Goal: Task Accomplishment & Management: Complete application form

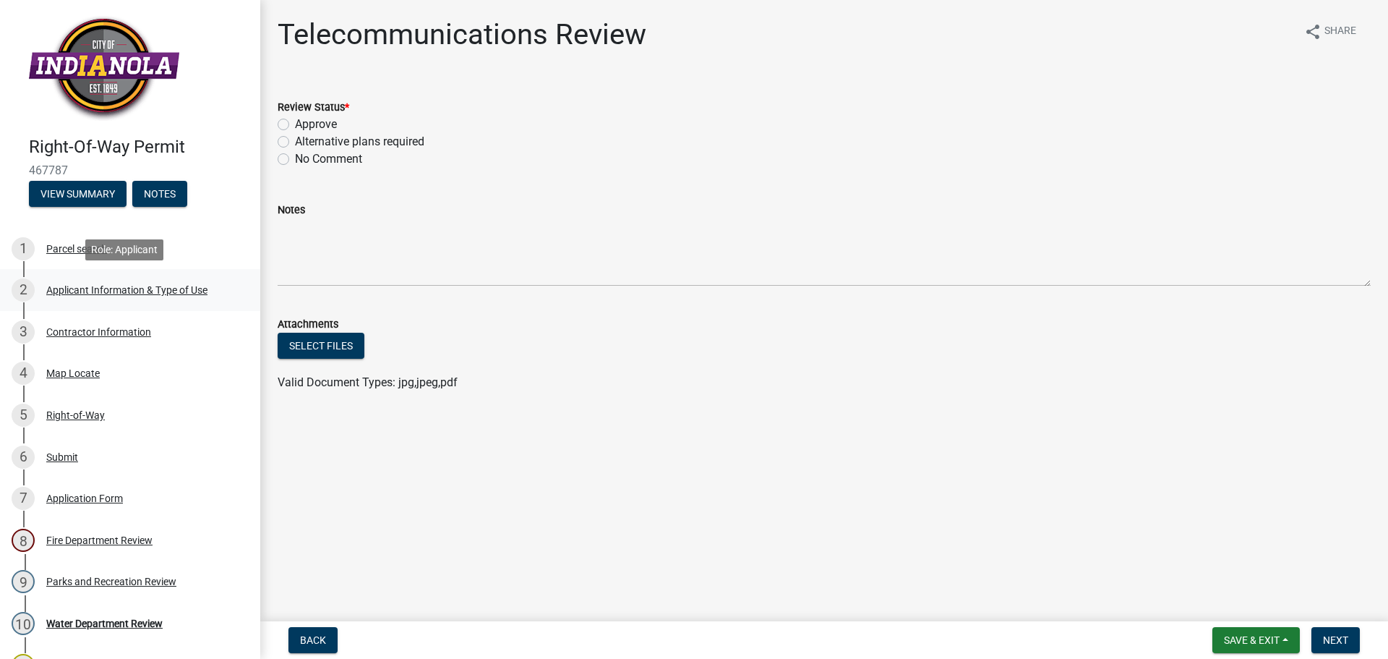
click at [170, 285] on div "Applicant Information & Type of Use" at bounding box center [126, 290] width 161 height 10
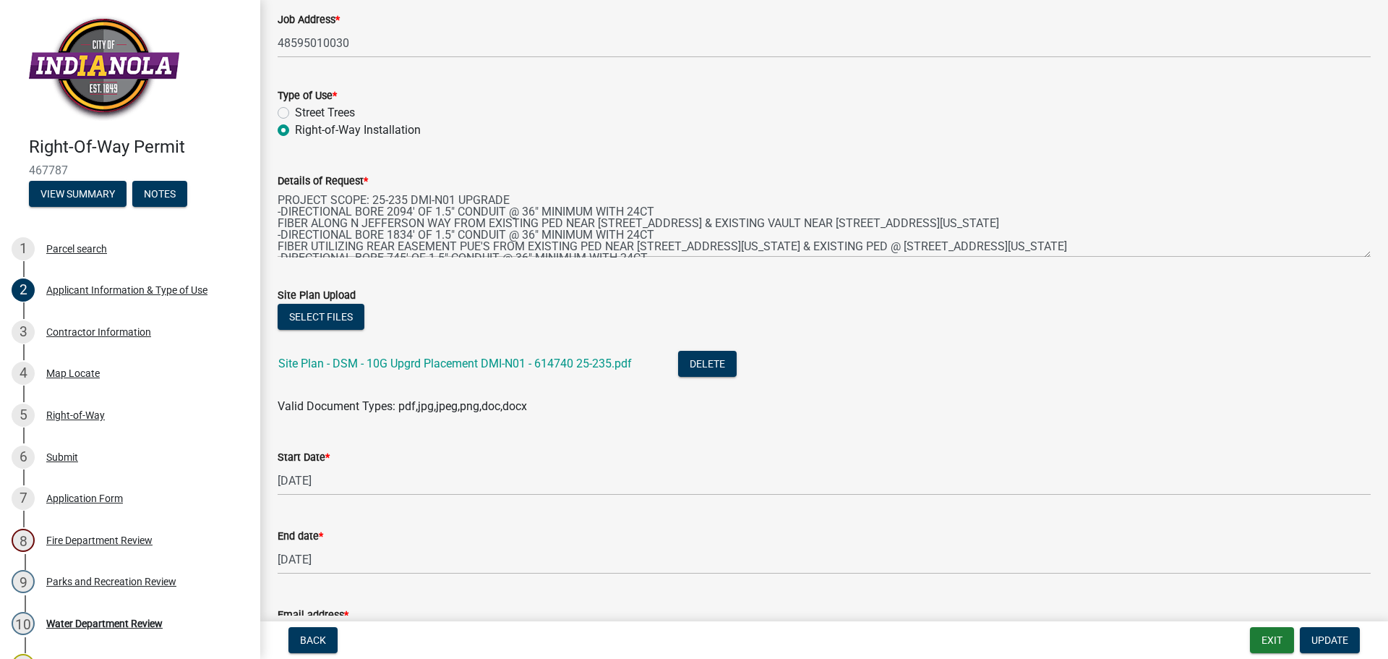
scroll to position [289, 0]
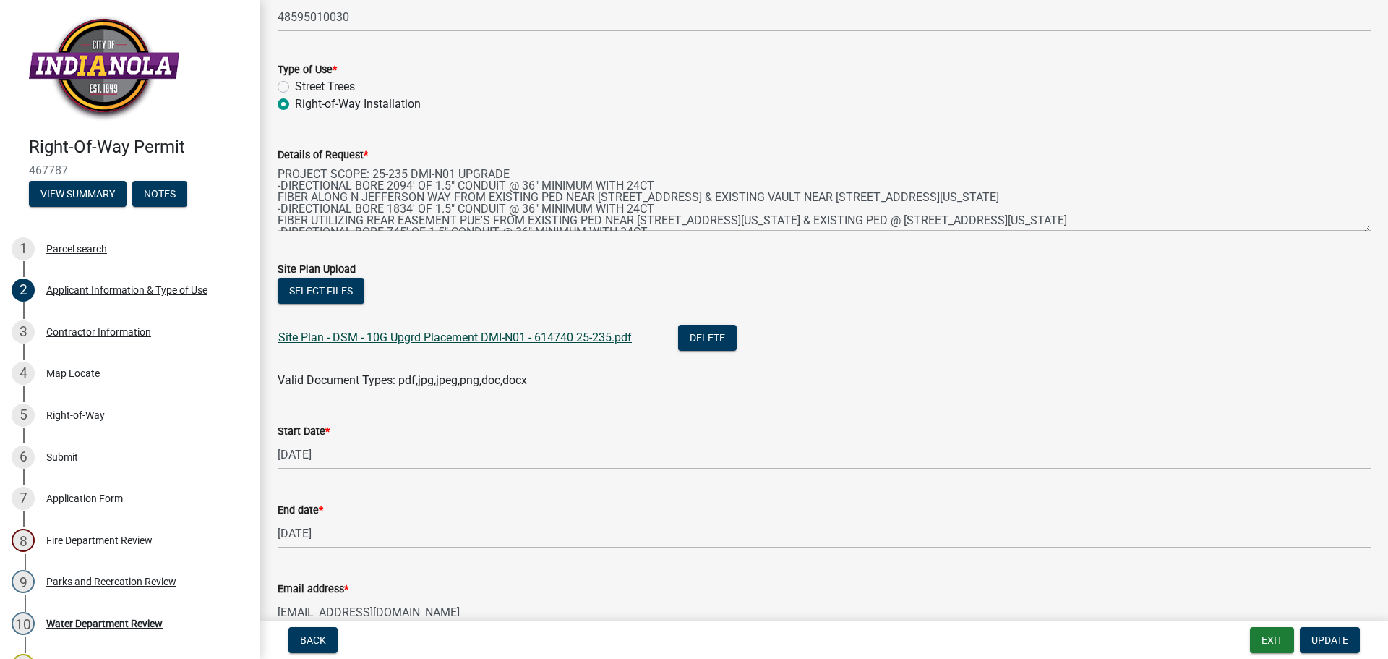
click at [500, 338] on link "Site Plan - DSM - 10G Upgrd Placement DMI-N01 - 614740 25-235.pdf" at bounding box center [454, 337] width 353 height 14
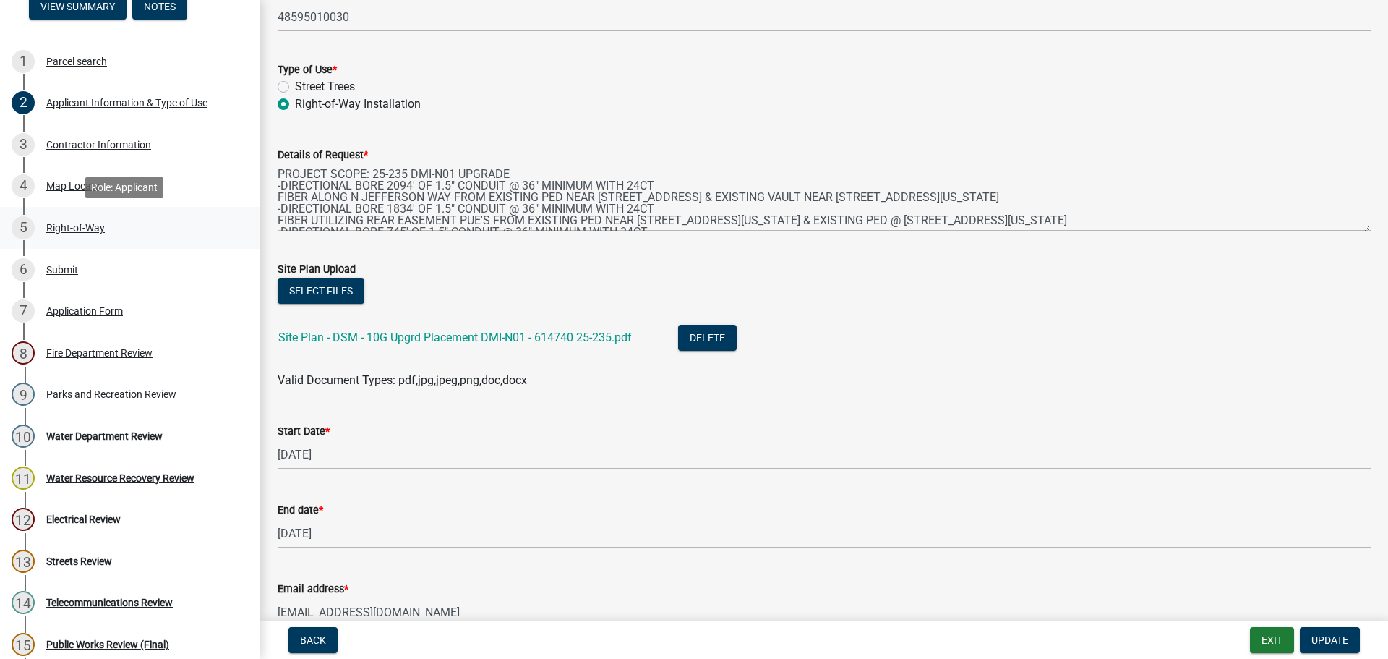
scroll to position [434, 0]
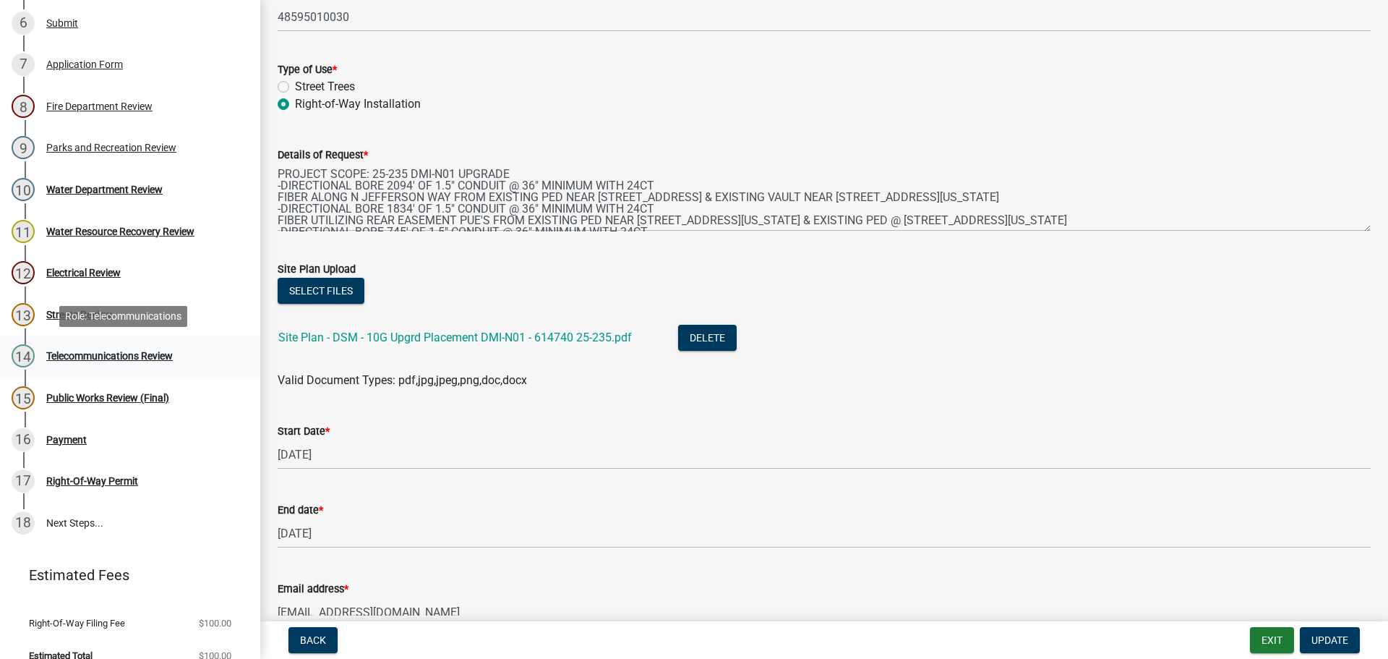
click at [98, 351] on div "Telecommunications Review" at bounding box center [109, 356] width 127 height 10
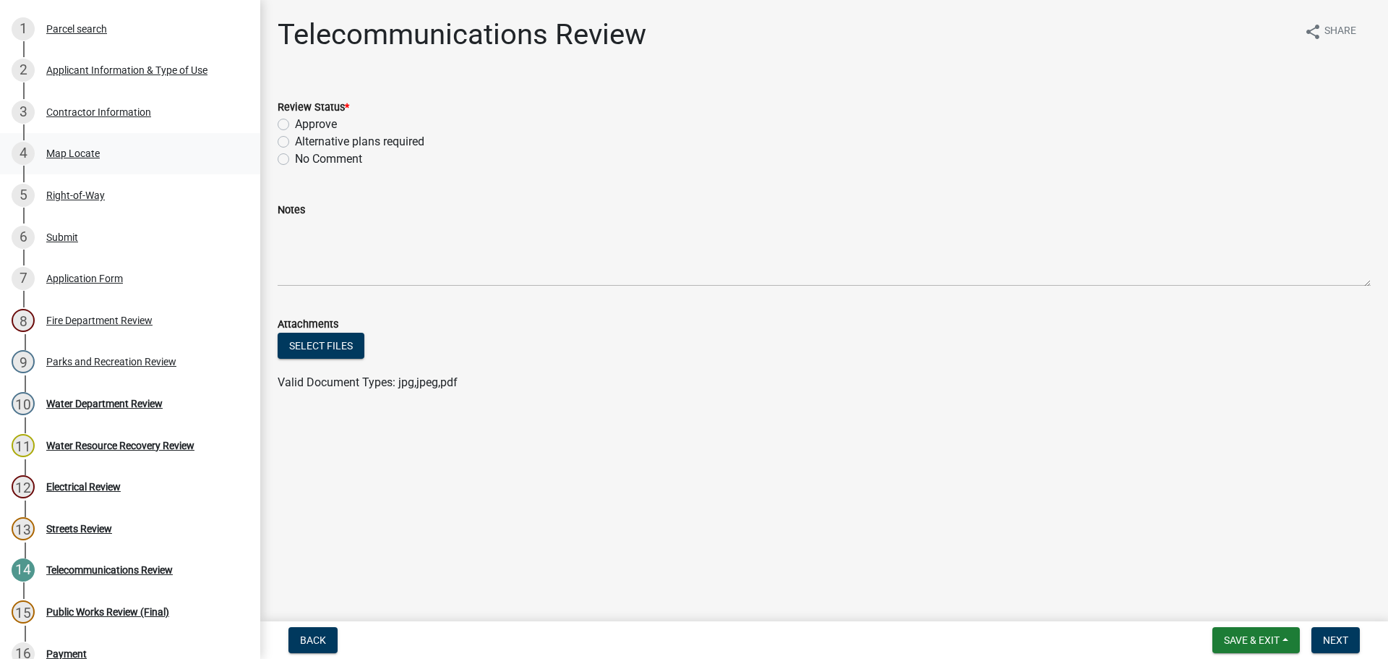
scroll to position [217, 0]
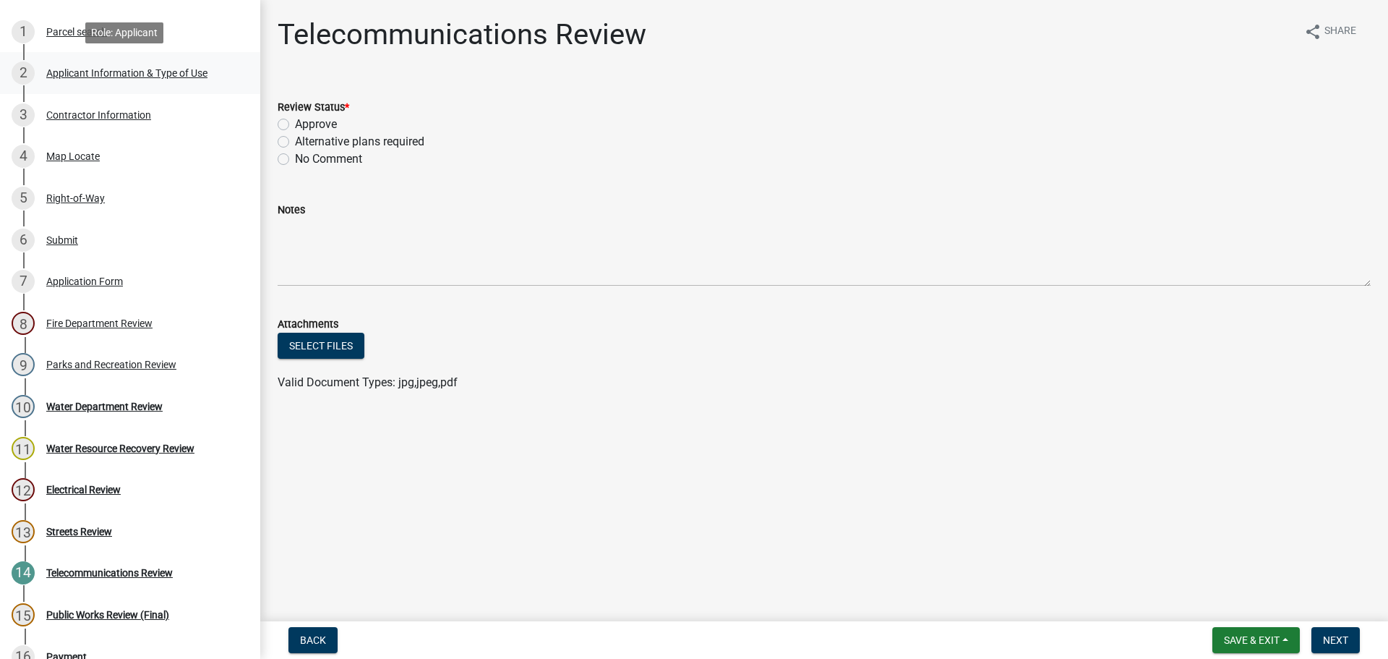
click at [134, 74] on div "Applicant Information & Type of Use" at bounding box center [126, 73] width 161 height 10
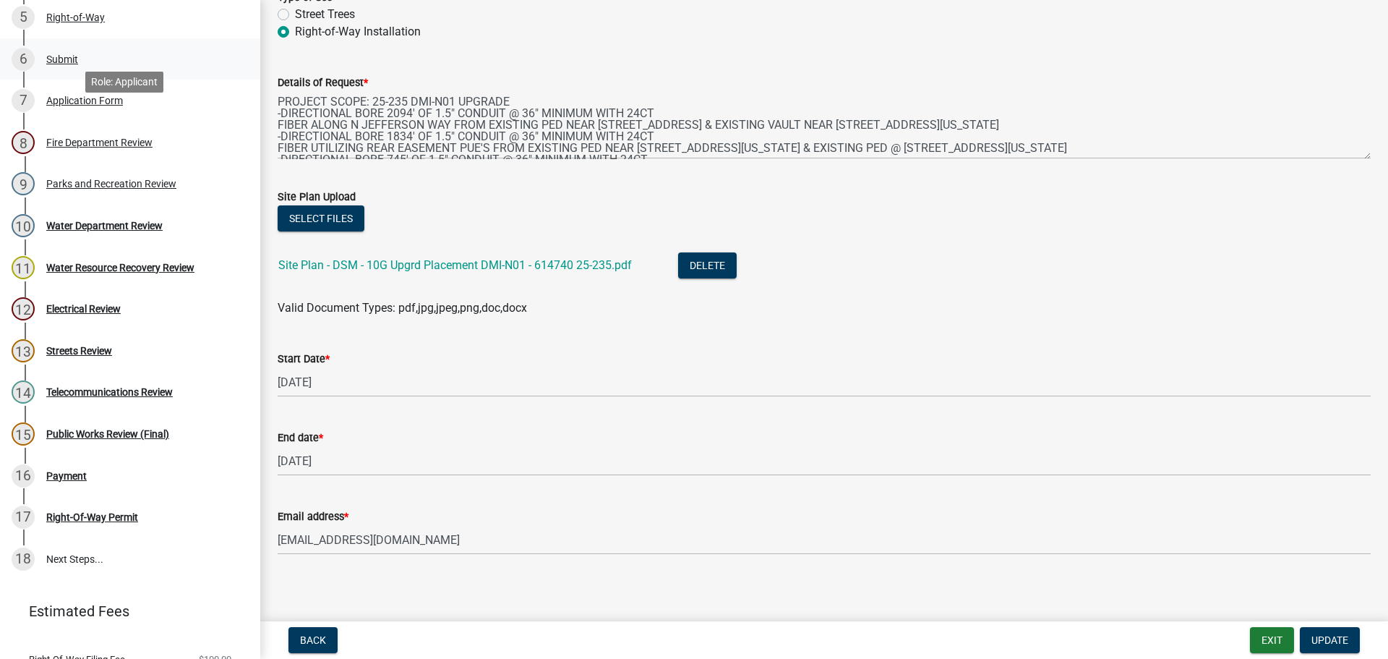
scroll to position [453, 0]
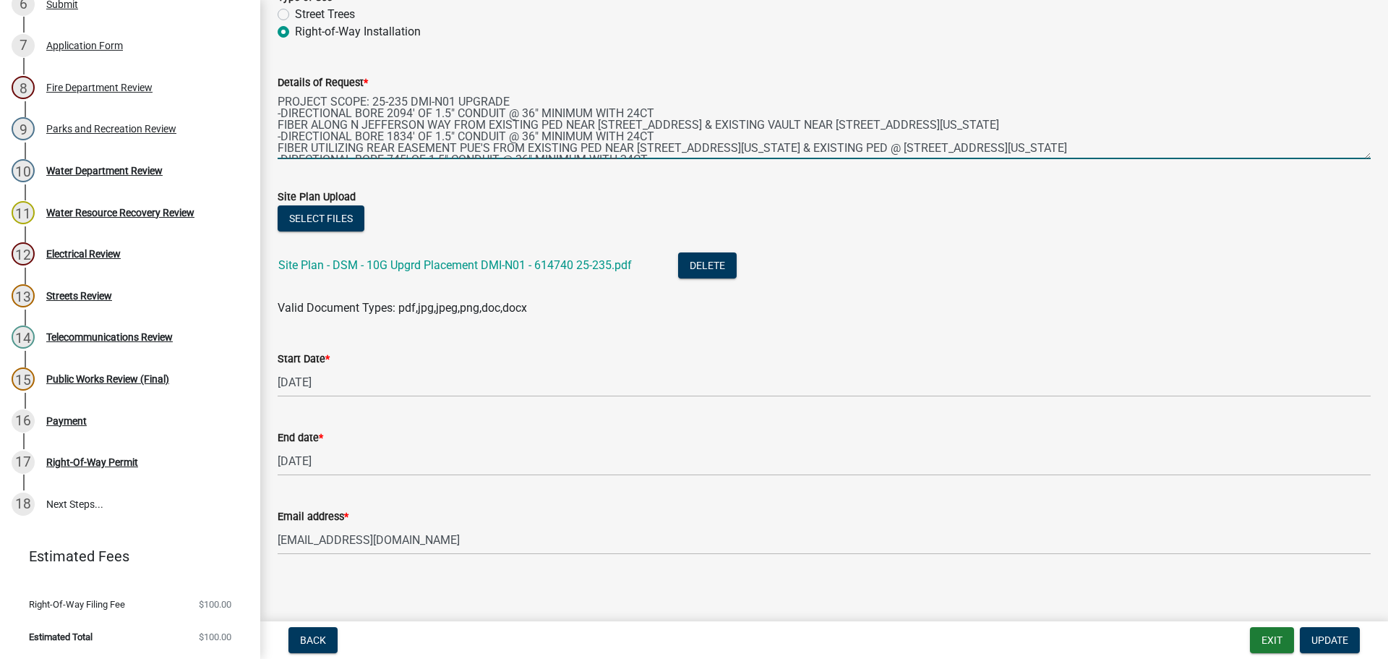
click at [852, 163] on wm-data-entity-input "Details of Request * PROJECT SCOPE: 25-235 DMI-N01 UPGRADE -DIRECTIONAL BORE 20…" at bounding box center [824, 111] width 1093 height 117
click at [136, 332] on div "Telecommunications Review" at bounding box center [109, 337] width 127 height 10
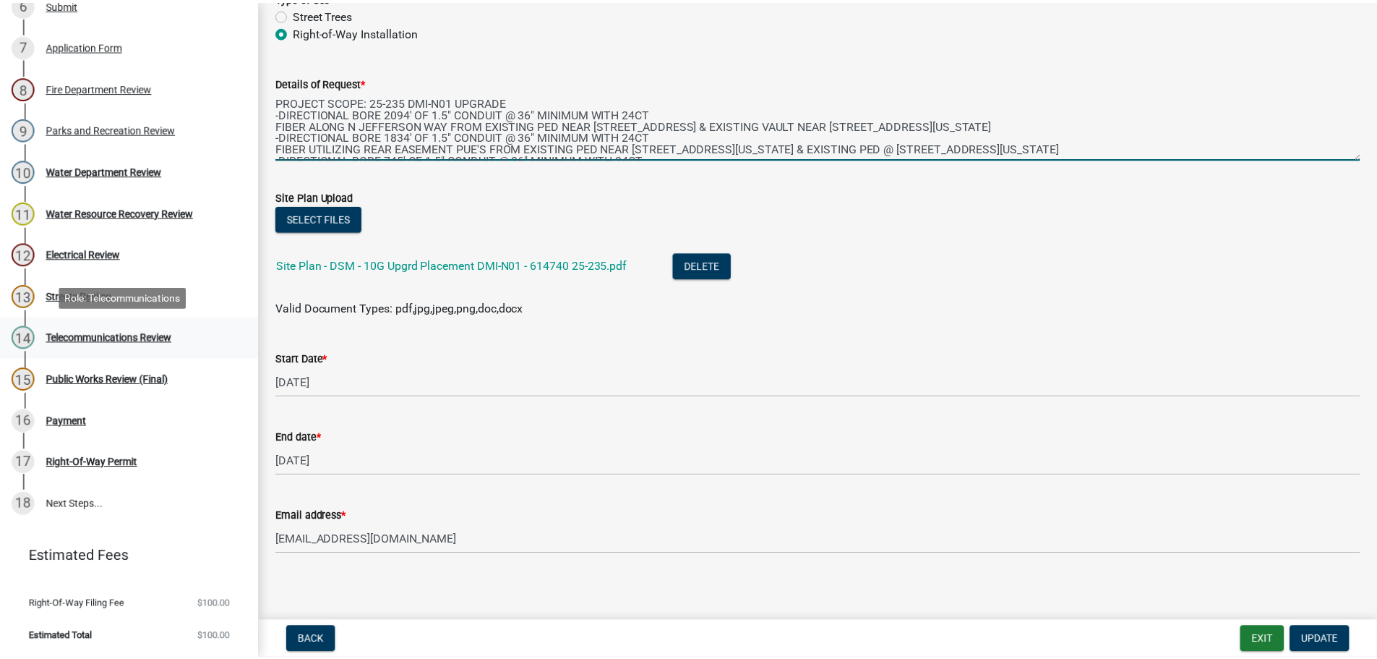
scroll to position [0, 0]
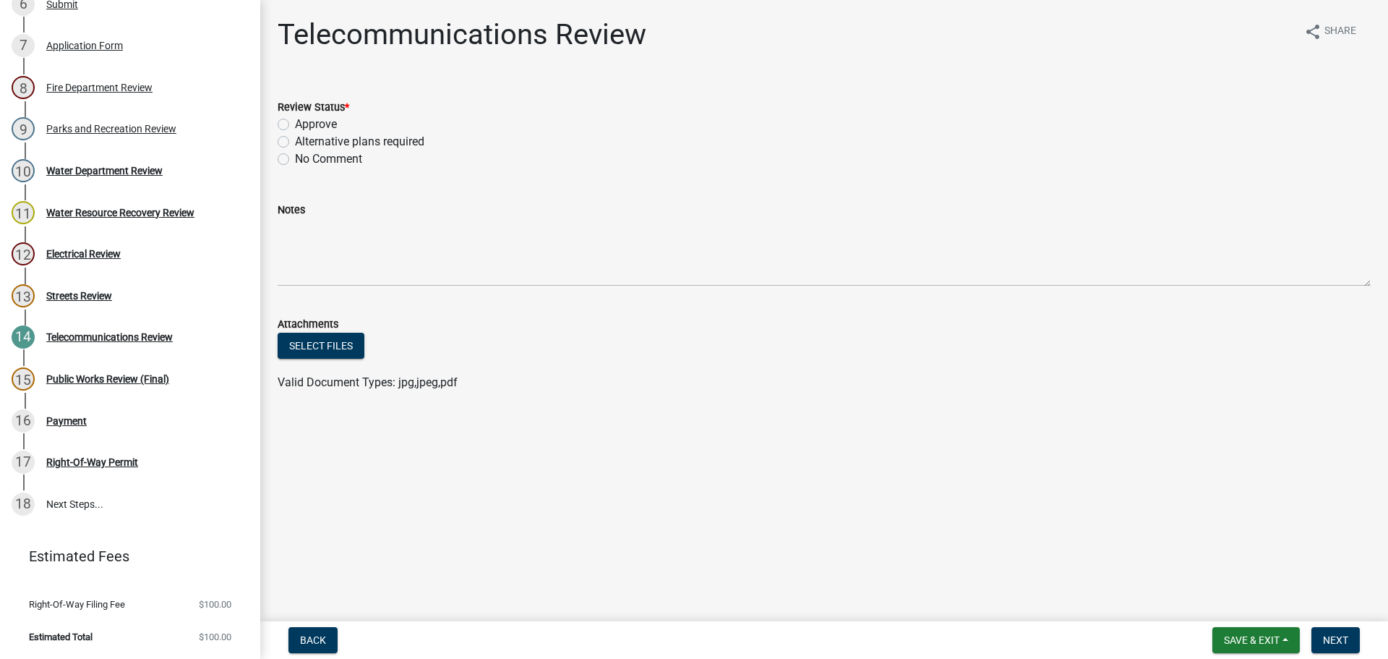
click at [295, 124] on label "Approve" at bounding box center [316, 124] width 42 height 17
click at [295, 124] on input "Approve" at bounding box center [299, 120] width 9 height 9
radio input "true"
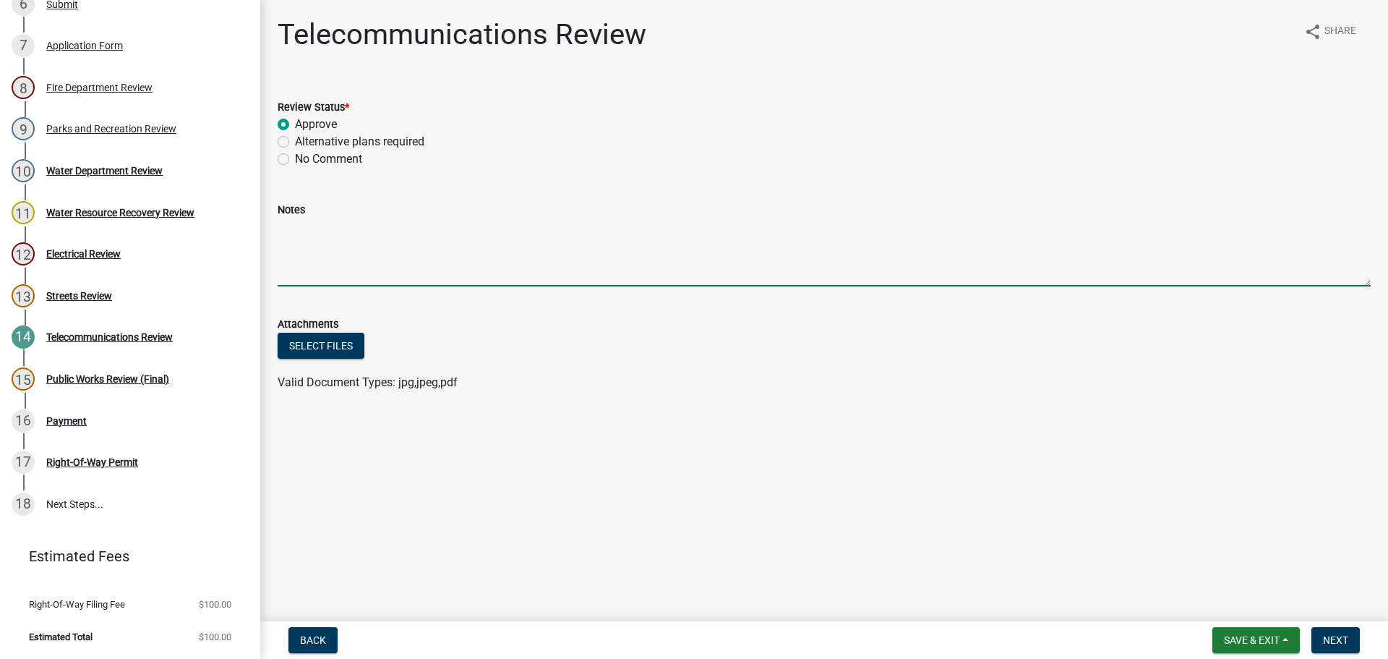
click at [314, 230] on textarea "Notes" at bounding box center [824, 252] width 1093 height 68
type textarea "R"
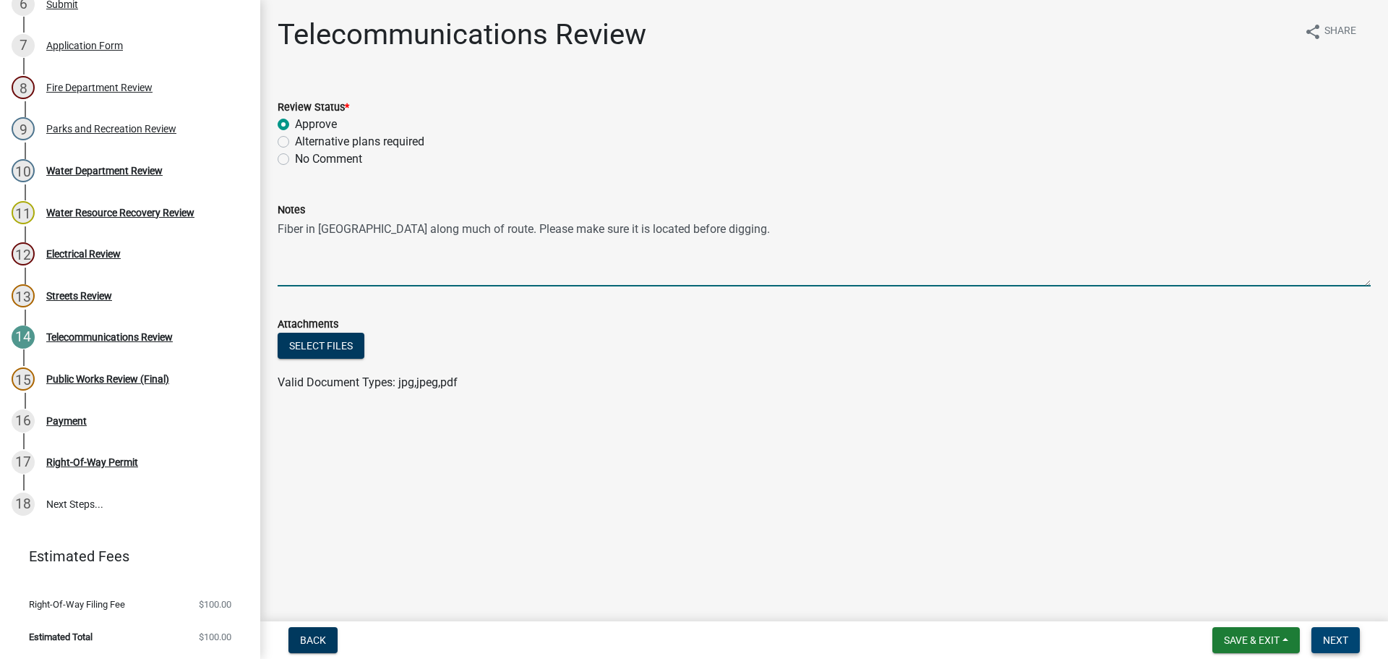
type textarea "Fiber in [GEOGRAPHIC_DATA] along much of route. Please make sure it is located …"
click at [1344, 637] on span "Next" at bounding box center [1335, 640] width 25 height 12
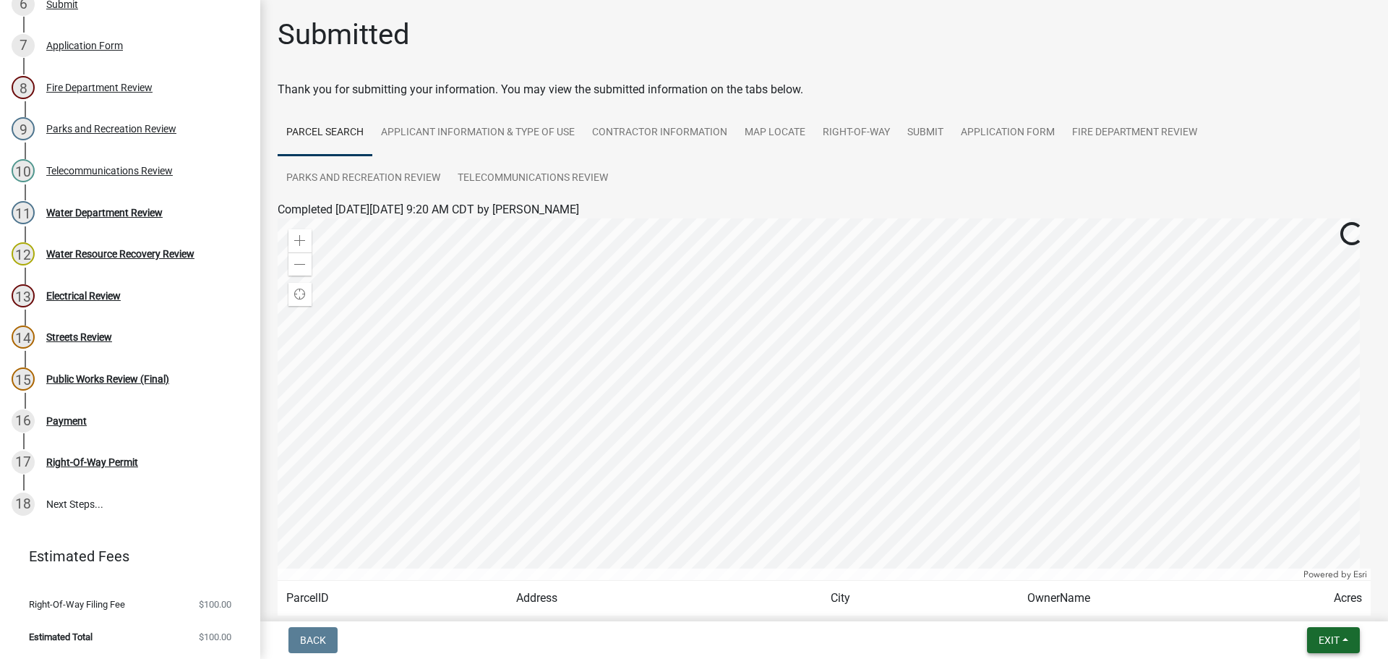
click at [1344, 638] on button "Exit" at bounding box center [1333, 640] width 53 height 26
click at [1297, 602] on button "Save & Exit" at bounding box center [1302, 602] width 116 height 35
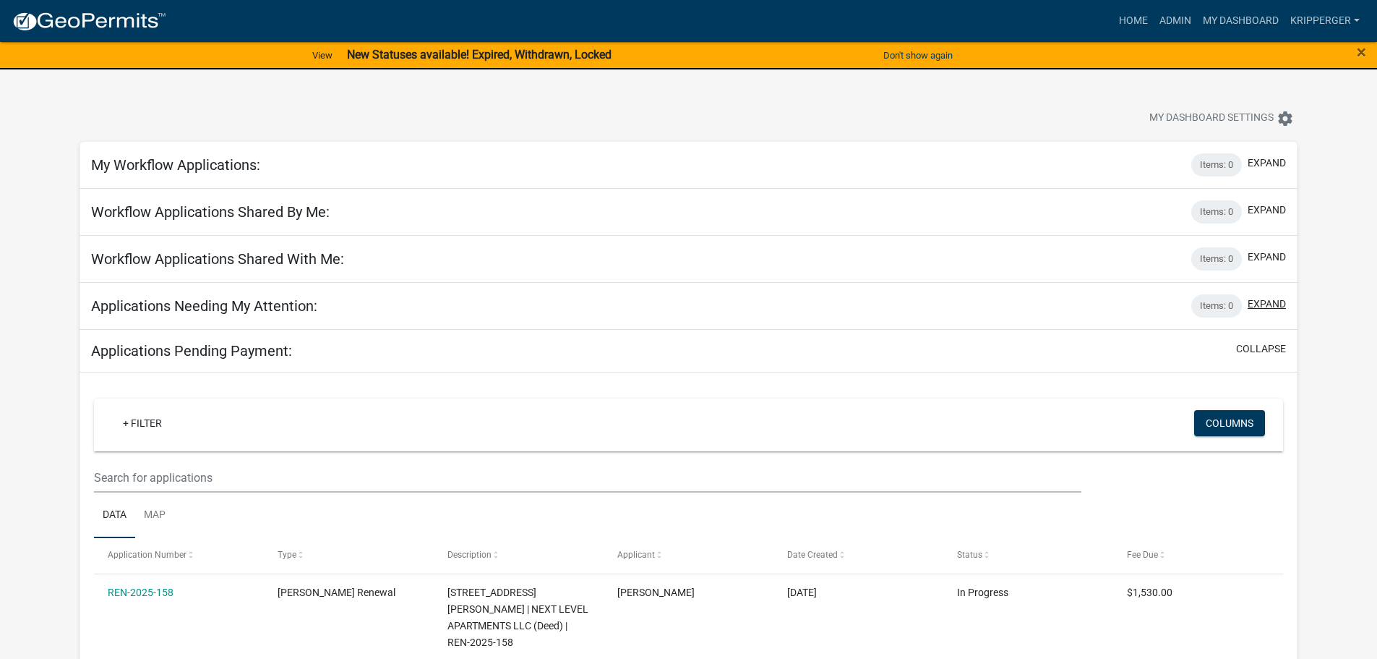
click at [1269, 311] on button "expand" at bounding box center [1267, 303] width 38 height 15
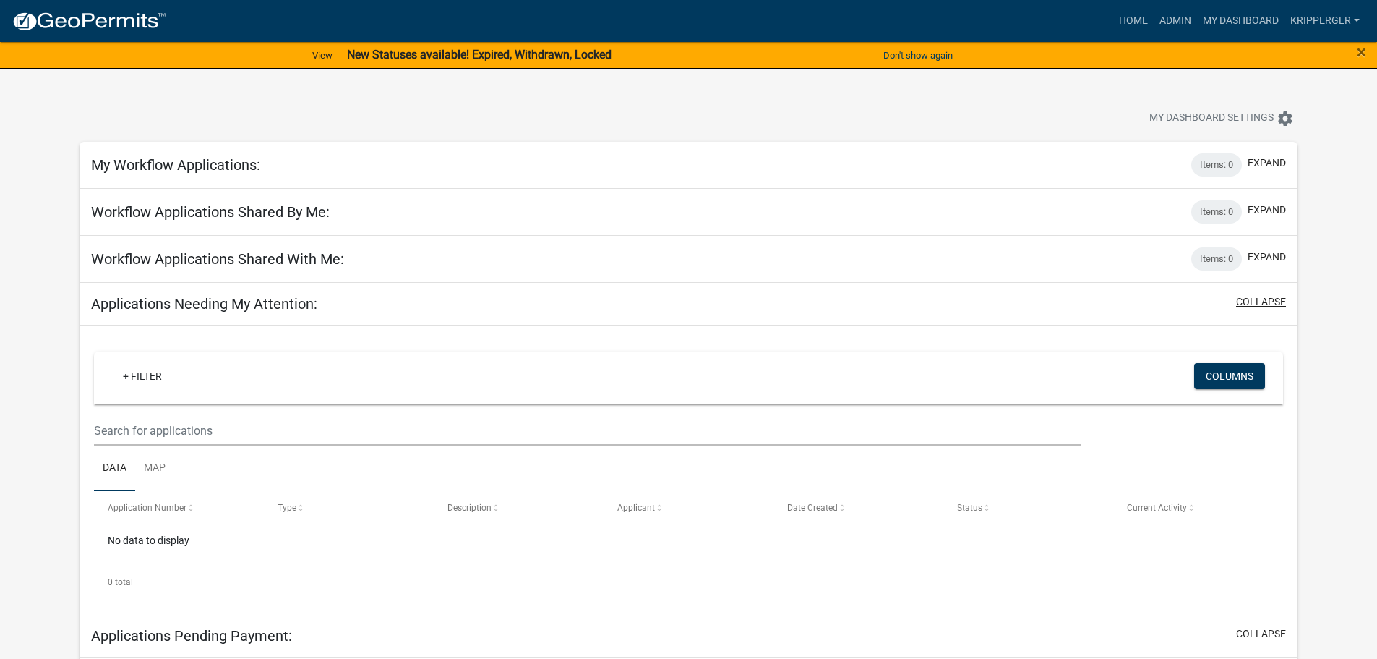
click at [1266, 302] on button "collapse" at bounding box center [1261, 301] width 50 height 15
